Goal: Task Accomplishment & Management: Use online tool/utility

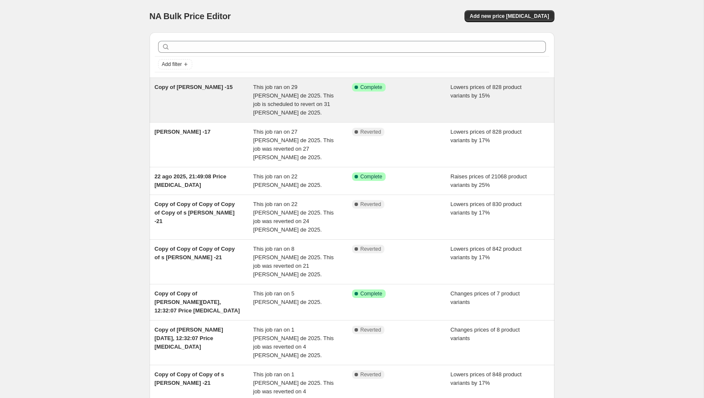
click at [200, 95] on div "Copy of [PERSON_NAME] -15" at bounding box center [204, 100] width 99 height 34
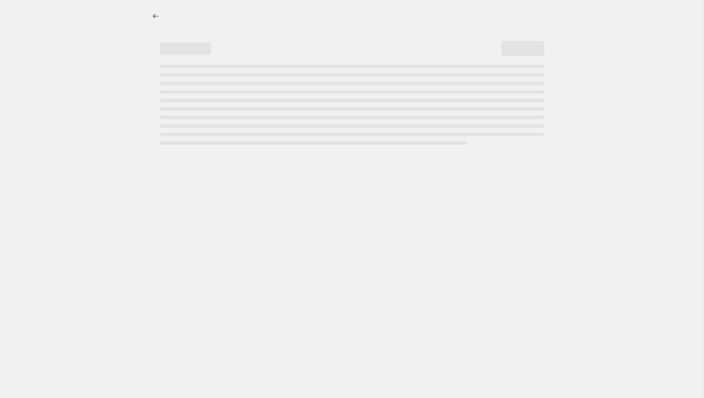
select select "percentage"
select select "no_change"
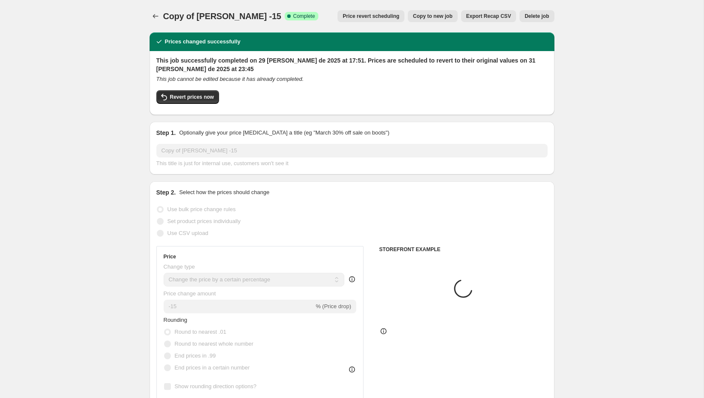
select select "vendor"
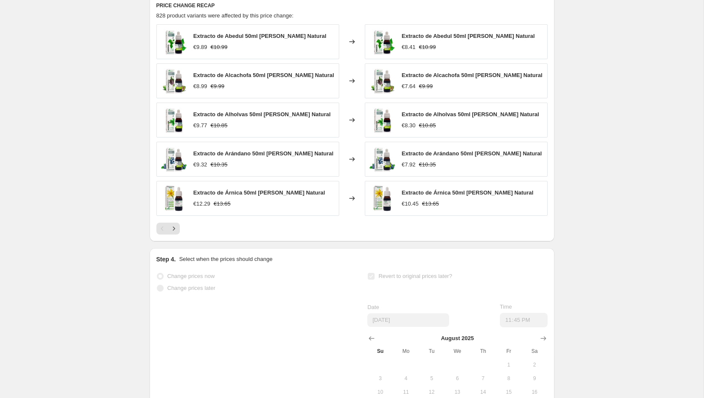
scroll to position [776, 0]
